Goal: Find specific page/section: Find specific page/section

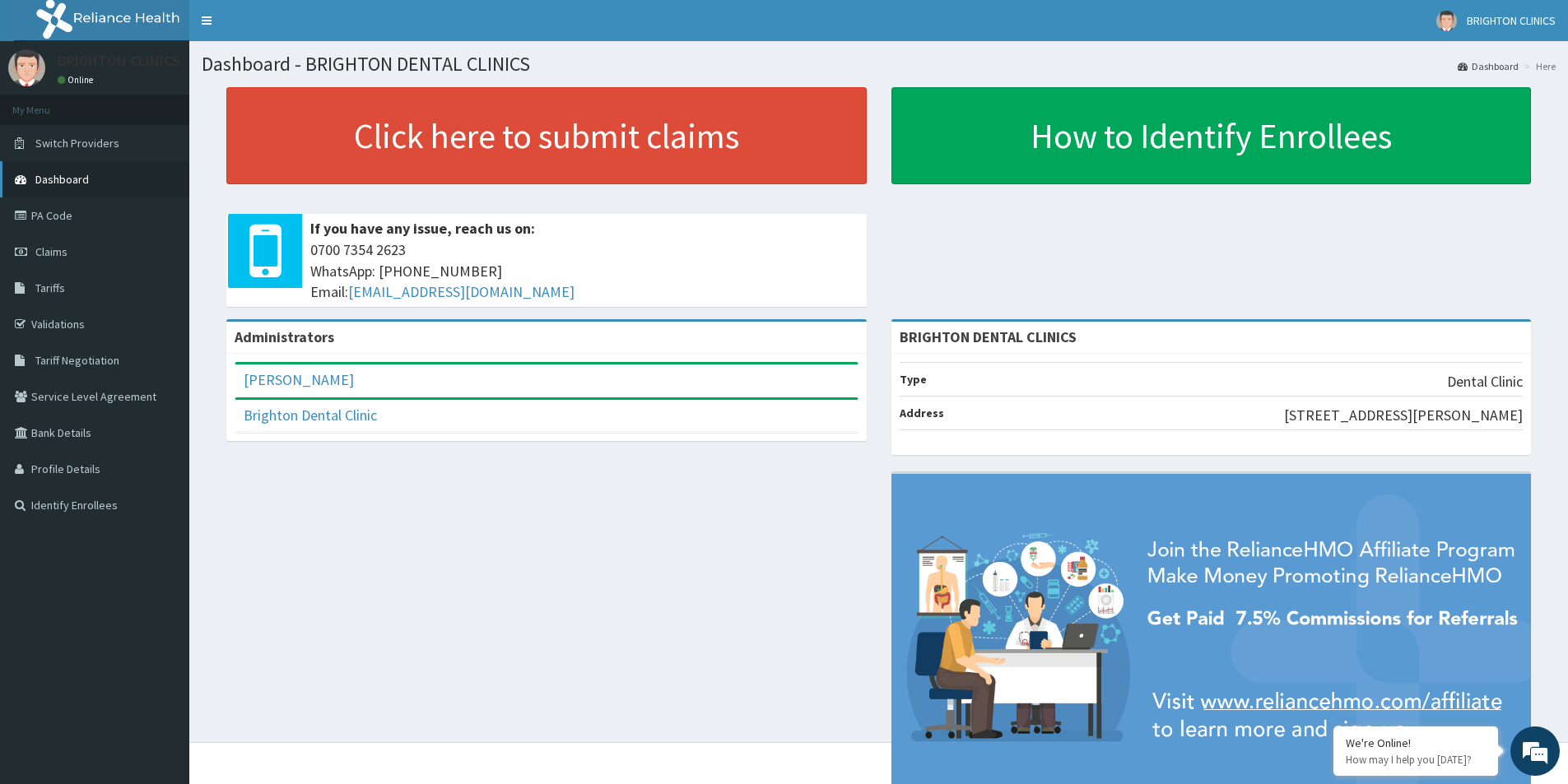
click at [60, 185] on span "Dashboard" at bounding box center [62, 179] width 53 height 15
click at [62, 180] on span "Dashboard" at bounding box center [62, 179] width 53 height 15
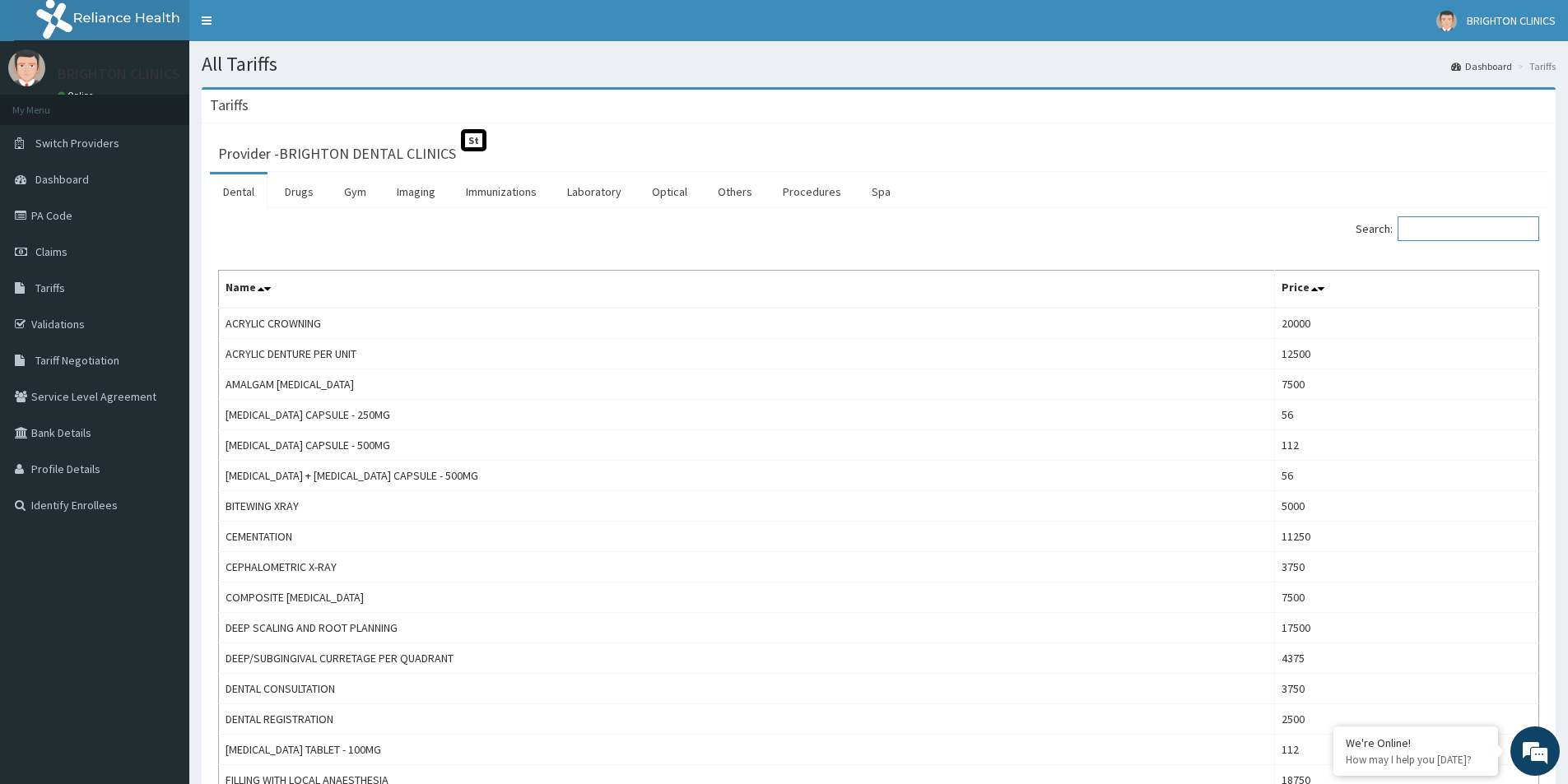
click at [1454, 230] on input "Search:" at bounding box center [1469, 229] width 141 height 25
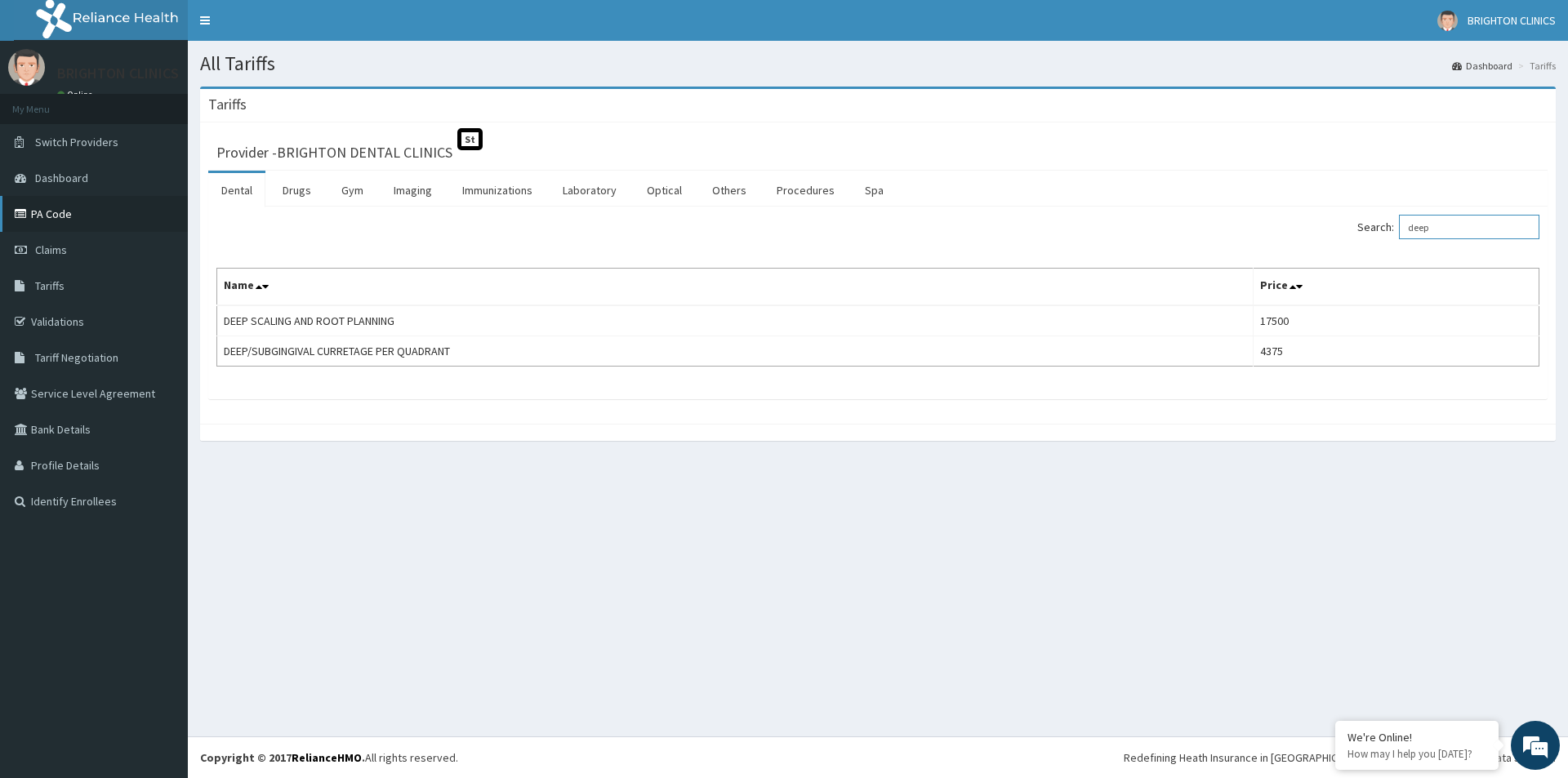
type input "deep"
click at [44, 224] on link "PA Code" at bounding box center [94, 213] width 188 height 36
